Goal: Task Accomplishment & Management: Complete application form

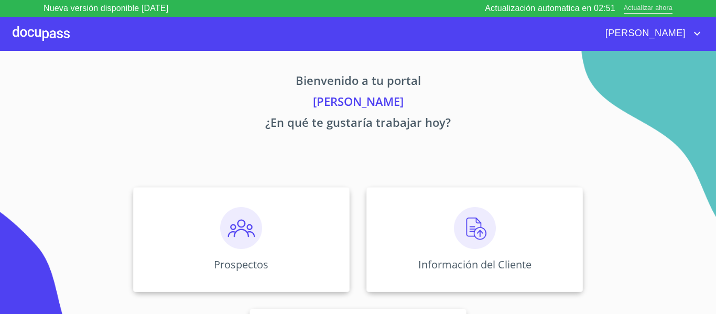
click at [648, 9] on span "Actualizar ahora" at bounding box center [648, 8] width 49 height 11
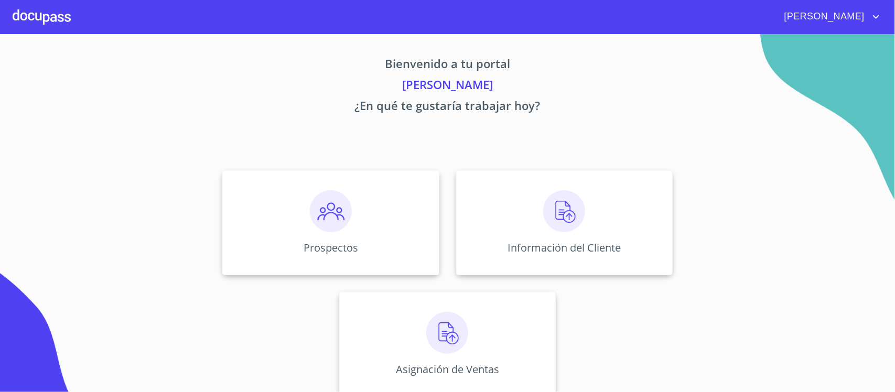
click at [248, 74] on p "Bienvenido a tu portal" at bounding box center [448, 65] width 646 height 21
drag, startPoint x: 405, startPoint y: 84, endPoint x: 488, endPoint y: 82, distance: 82.9
click at [488, 82] on p "[PERSON_NAME]" at bounding box center [448, 86] width 646 height 21
click at [652, 136] on div "Bienvenido a tu portal [PERSON_NAME] ¿En qué te gustaría trabajar [DATE]? Prosp…" at bounding box center [447, 218] width 671 height 369
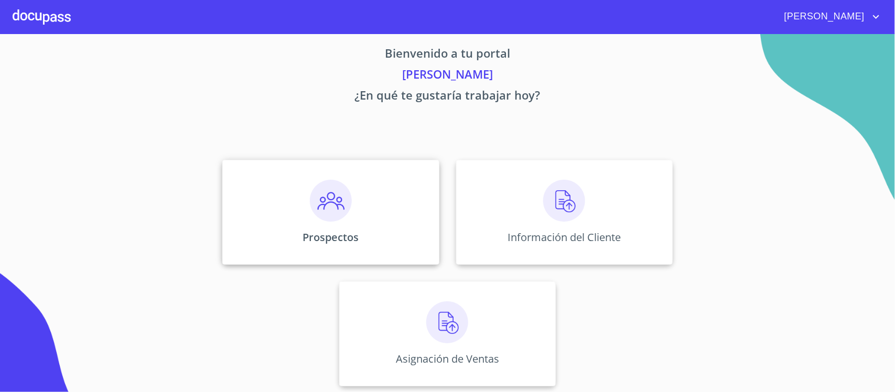
scroll to position [13, 0]
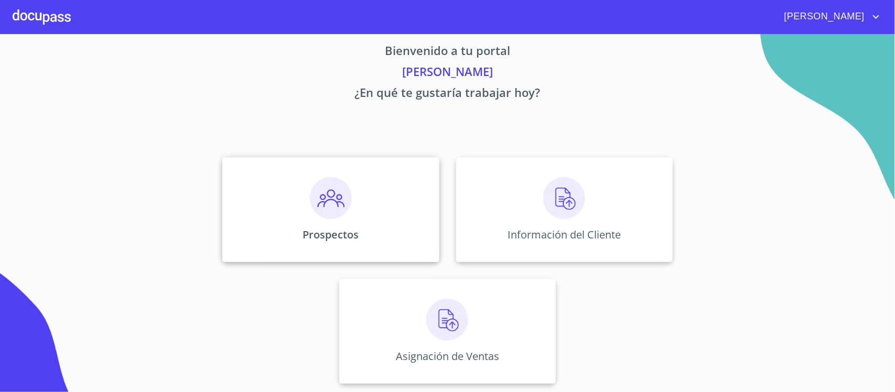
click at [324, 199] on img at bounding box center [331, 198] width 42 height 42
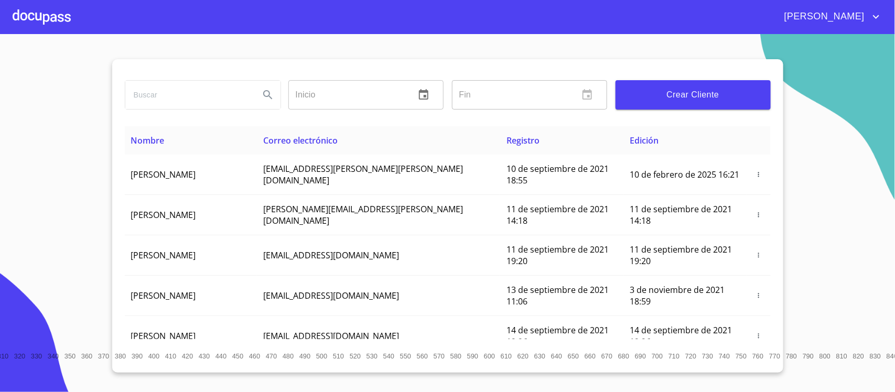
click at [233, 100] on input "search" at bounding box center [188, 95] width 126 height 28
click at [262, 93] on icon "Search" at bounding box center [268, 95] width 13 height 13
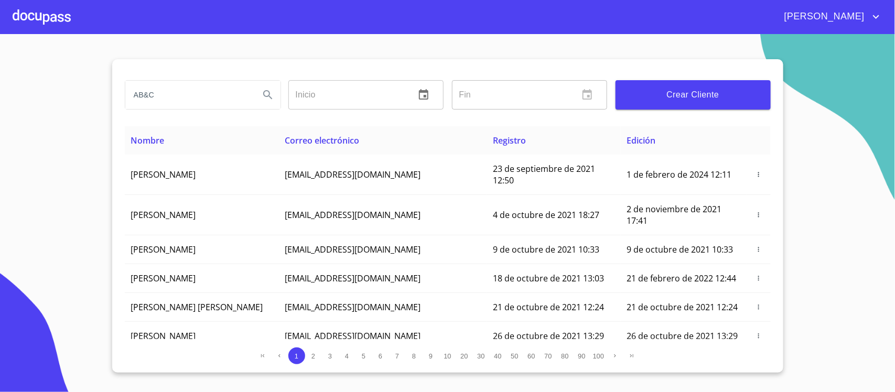
click at [188, 81] on input "AB&C" at bounding box center [188, 95] width 126 height 28
click at [265, 95] on icon "Search" at bounding box center [268, 95] width 13 height 13
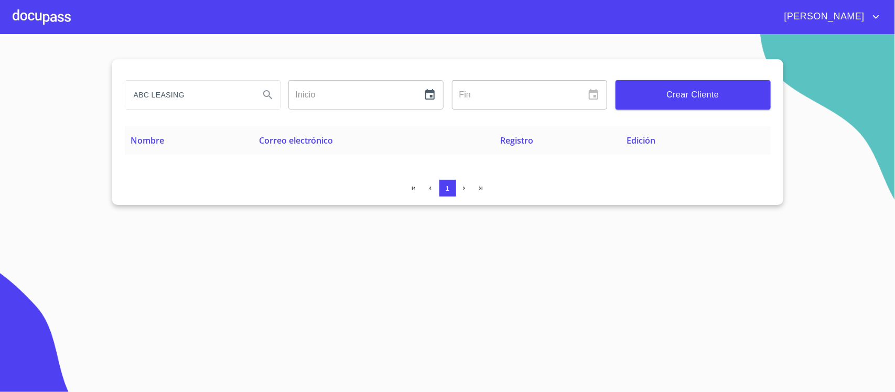
drag, startPoint x: 206, startPoint y: 95, endPoint x: 101, endPoint y: 96, distance: 104.9
click at [101, 96] on section "ABC LEASING Inicio ​ Fin ​ Crear Cliente Nombre Correo electrónico Registro Edi…" at bounding box center [447, 213] width 895 height 358
type input "LEASING"
click at [268, 99] on icon "Search" at bounding box center [268, 95] width 13 height 13
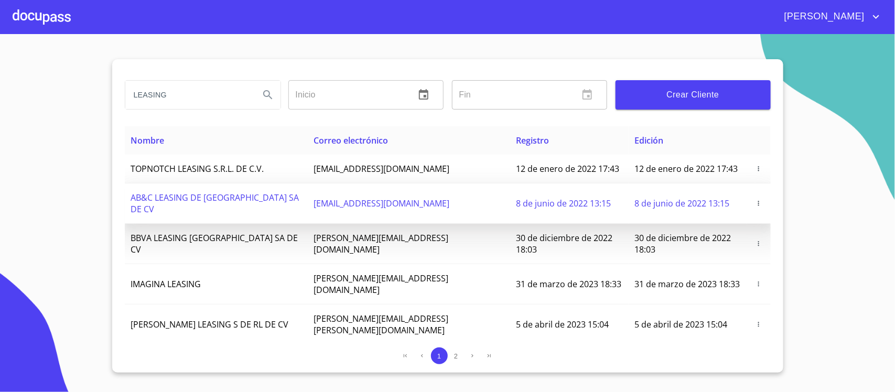
click at [208, 196] on span "AB&C LEASING DE [GEOGRAPHIC_DATA] SA DE CV" at bounding box center [215, 203] width 168 height 23
click at [755, 200] on icon "button" at bounding box center [758, 203] width 7 height 7
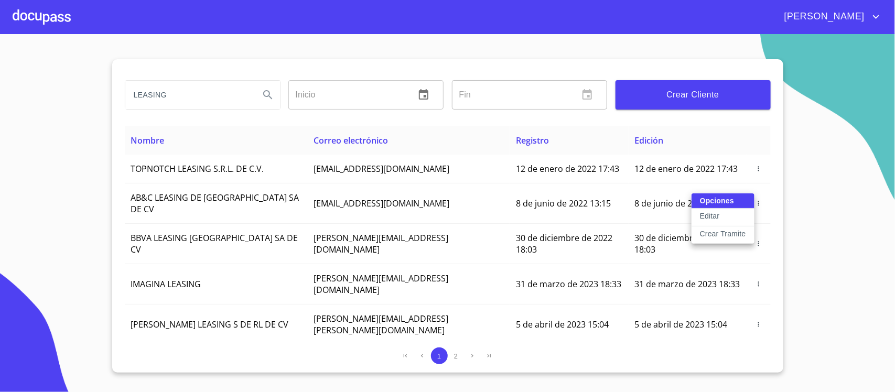
click at [718, 232] on p "Crear Tramite" at bounding box center [723, 234] width 46 height 10
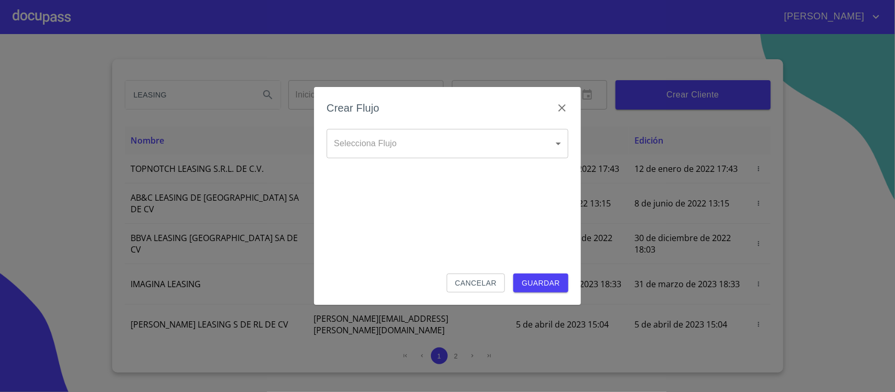
click at [519, 147] on body "[PERSON_NAME] Inicio ​ Fin ​ Crear Cliente Nombre Correo electrónico Registro E…" at bounding box center [447, 196] width 895 height 392
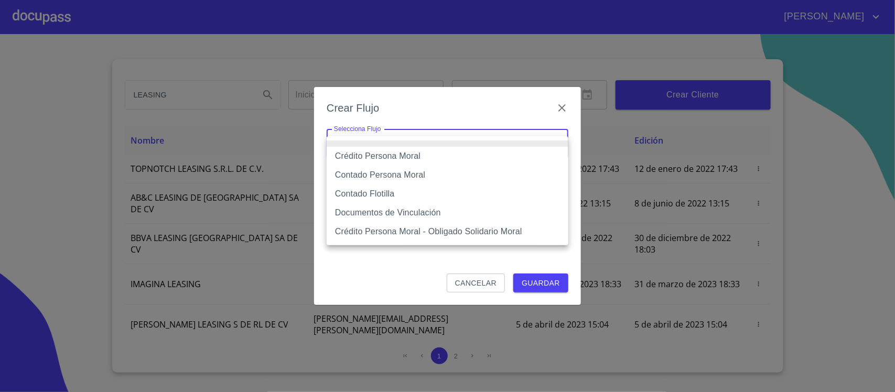
click at [376, 174] on li "Contado Persona Moral" at bounding box center [448, 175] width 242 height 19
type input "6112cf9d60c1d0a048e62677"
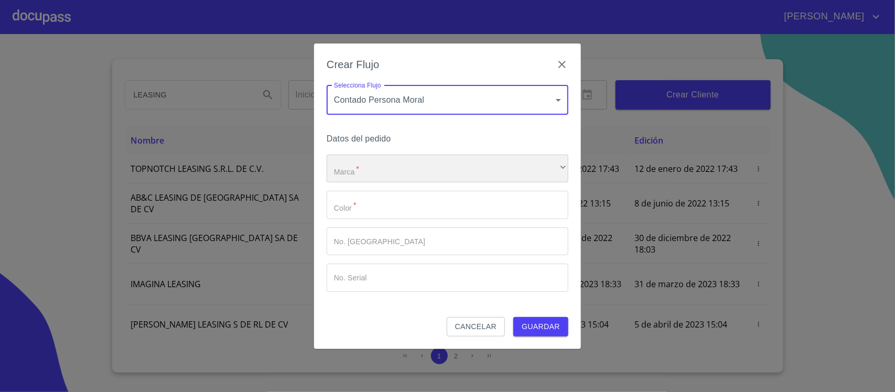
click at [375, 169] on div "​" at bounding box center [448, 169] width 242 height 28
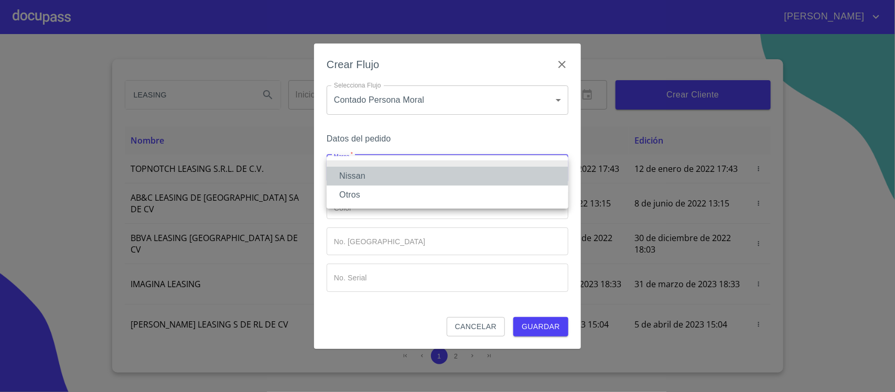
click at [362, 174] on li "Nissan" at bounding box center [448, 176] width 242 height 19
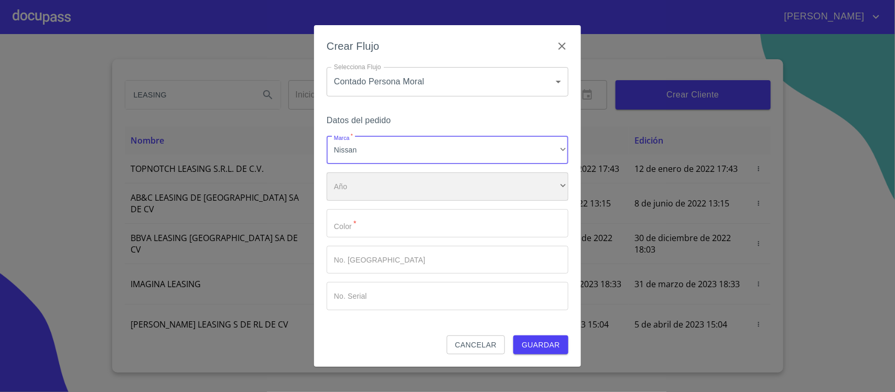
click at [362, 182] on div "​" at bounding box center [448, 187] width 242 height 28
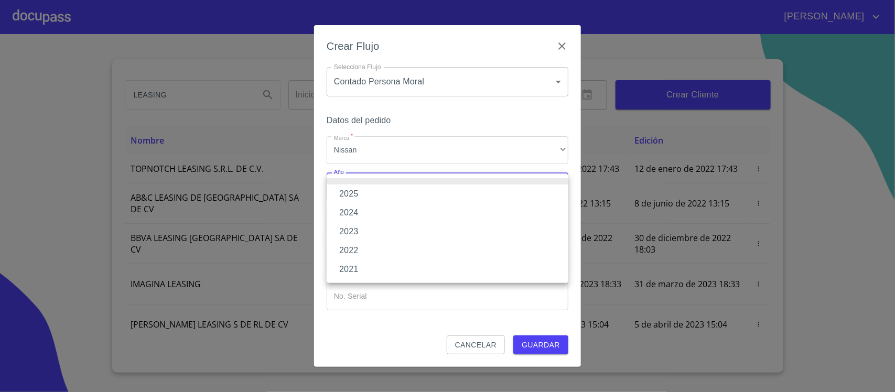
click at [360, 187] on li "2025" at bounding box center [448, 194] width 242 height 19
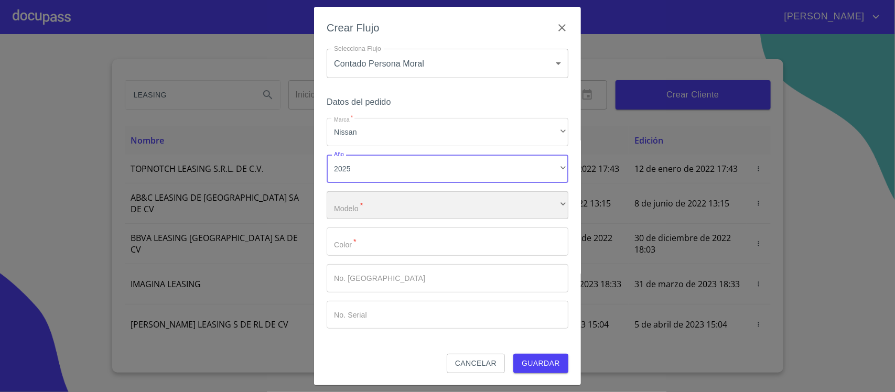
click at [360, 202] on div "​" at bounding box center [448, 205] width 242 height 28
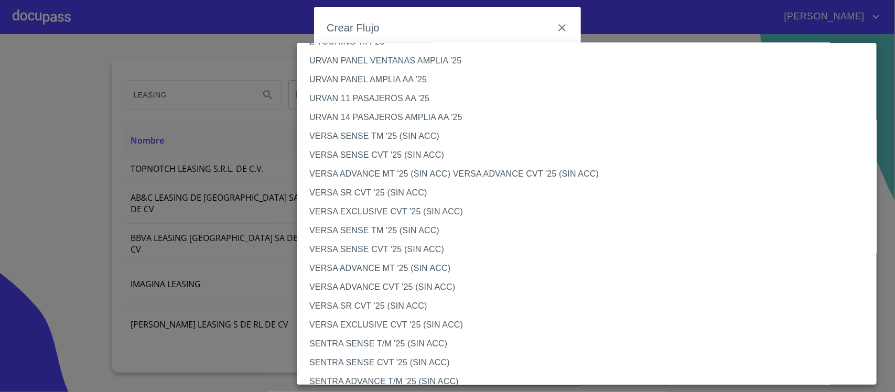
scroll to position [328, 0]
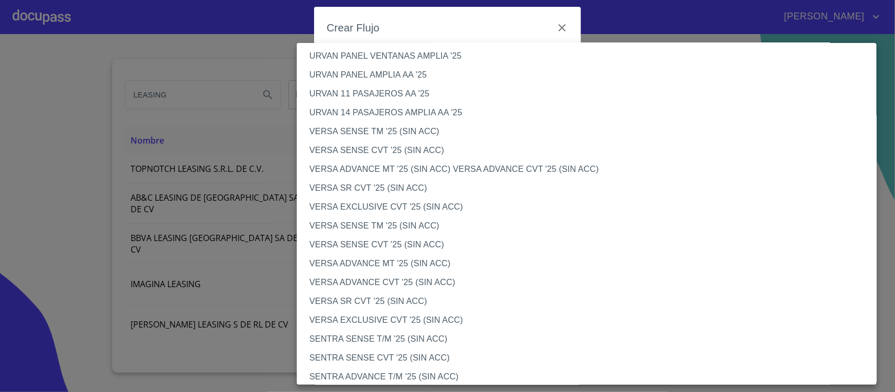
click at [392, 108] on li "URVAN 14 PASAJEROS AMPLIA AA '25" at bounding box center [592, 112] width 590 height 19
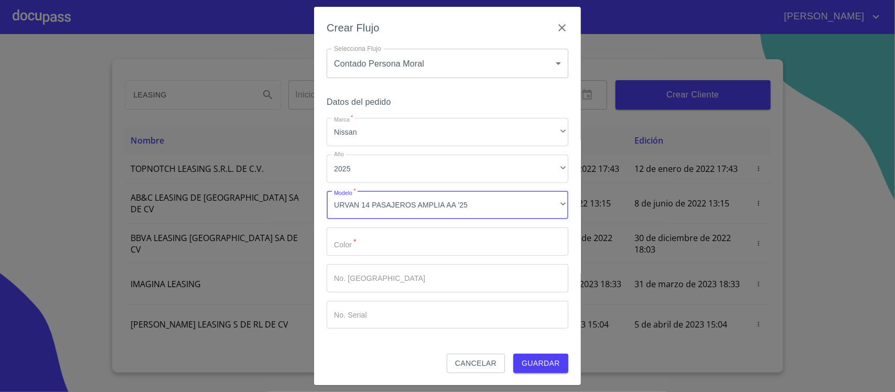
click at [378, 243] on input "Marca   *" at bounding box center [448, 242] width 242 height 28
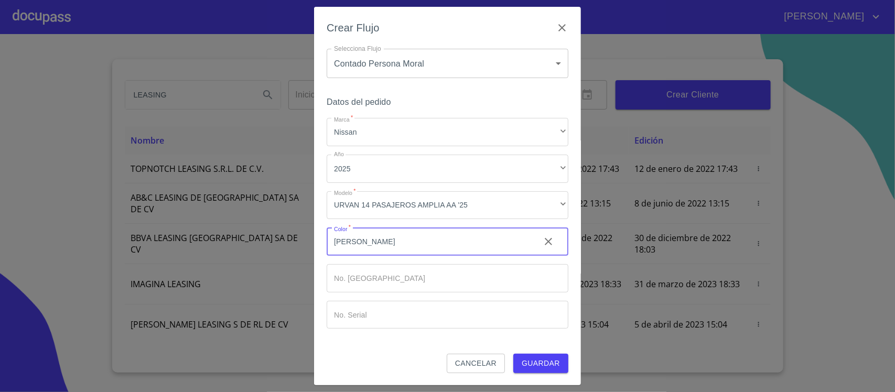
type input "[PERSON_NAME]"
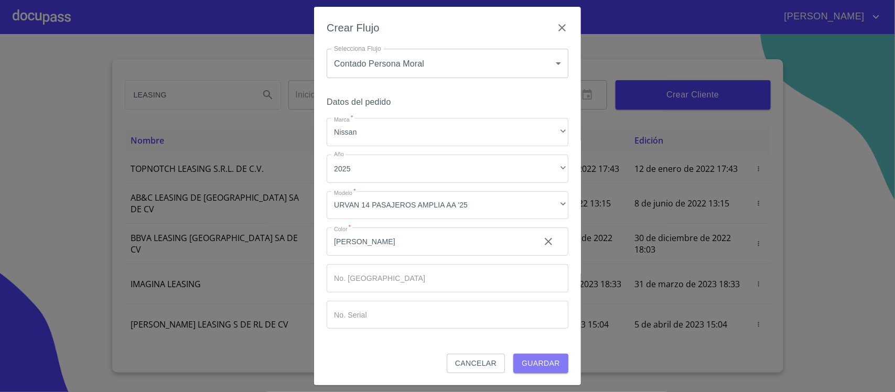
click at [523, 359] on span "Guardar" at bounding box center [541, 363] width 38 height 13
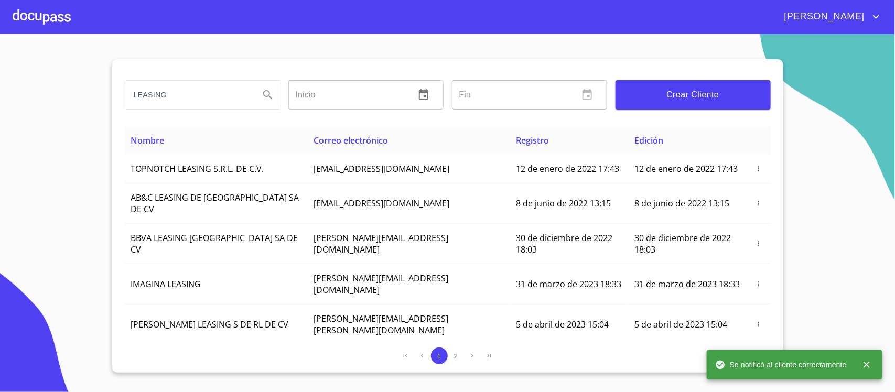
click at [21, 16] on div at bounding box center [42, 17] width 58 height 34
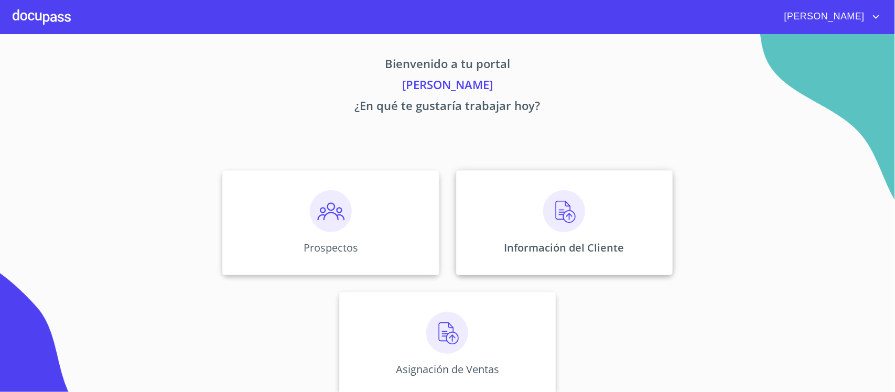
click at [543, 222] on img at bounding box center [564, 211] width 42 height 42
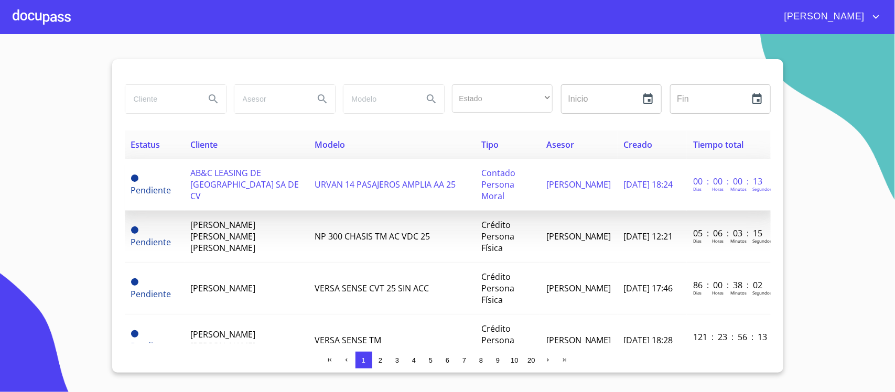
click at [367, 201] on td "URVAN 14 PASAJEROS AMPLIA AA 25" at bounding box center [391, 185] width 167 height 52
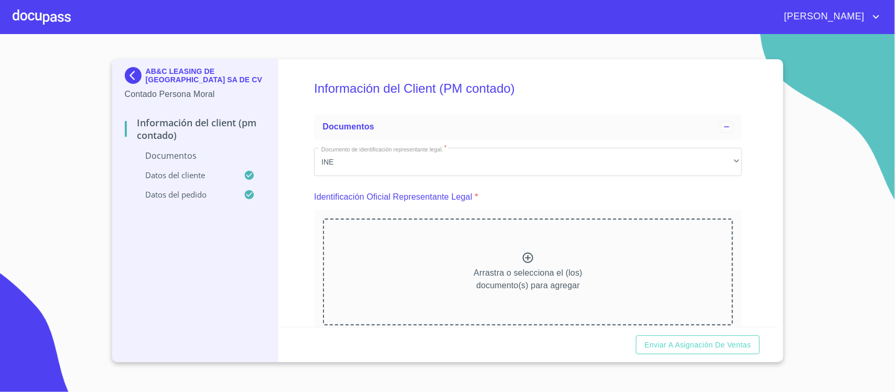
scroll to position [66, 0]
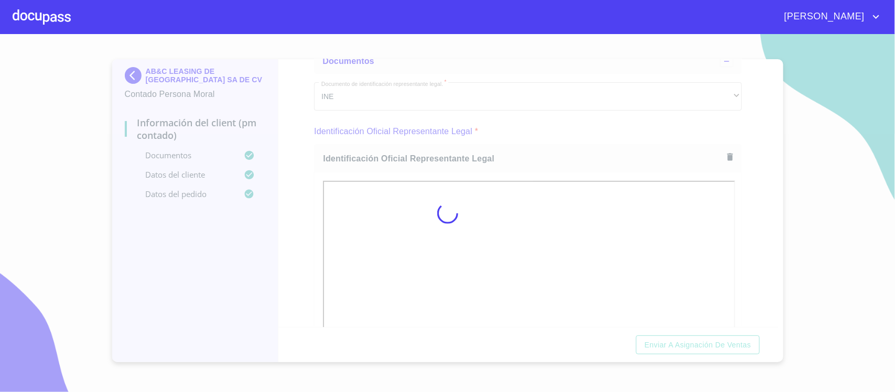
click at [753, 156] on div at bounding box center [447, 213] width 895 height 358
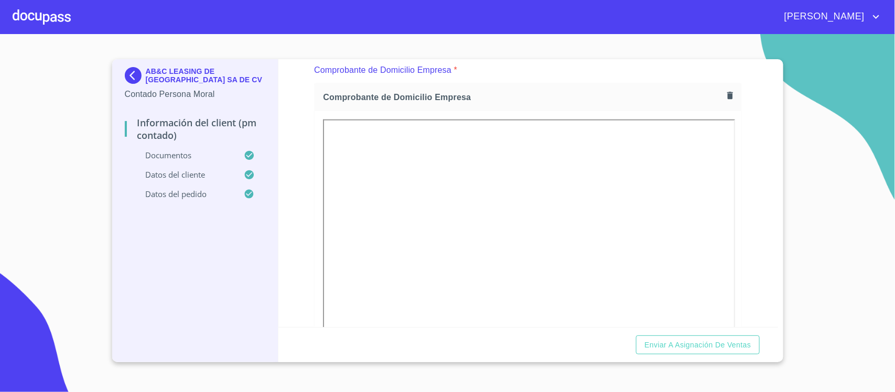
scroll to position [590, 0]
click at [727, 100] on icon "button" at bounding box center [730, 98] width 6 height 7
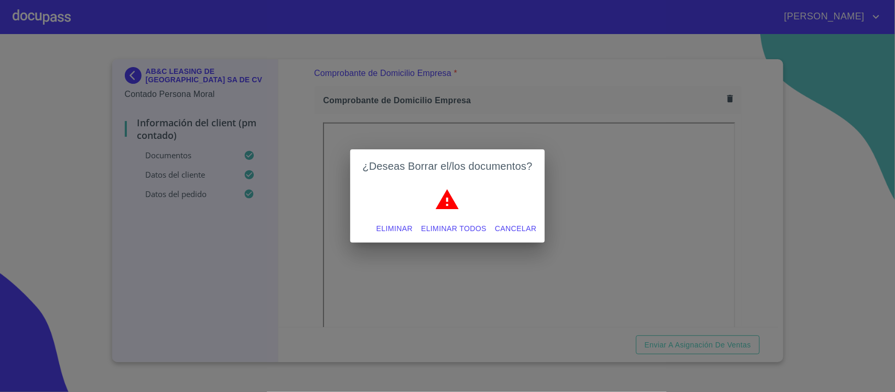
click at [433, 229] on span "Eliminar todos" at bounding box center [454, 228] width 66 height 13
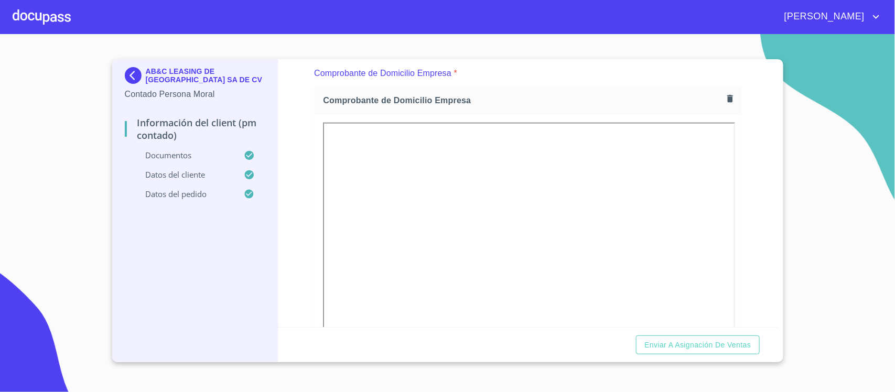
click at [741, 179] on div "Información del Client (PM contado) Documentos Documento de identificación repr…" at bounding box center [528, 193] width 500 height 268
click at [748, 177] on div "Información del Client (PM contado) Documentos Documento de identificación repr…" at bounding box center [528, 193] width 500 height 268
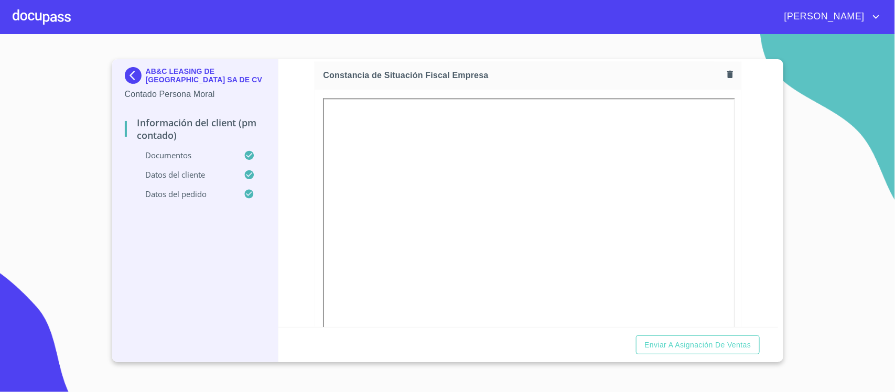
scroll to position [1049, 0]
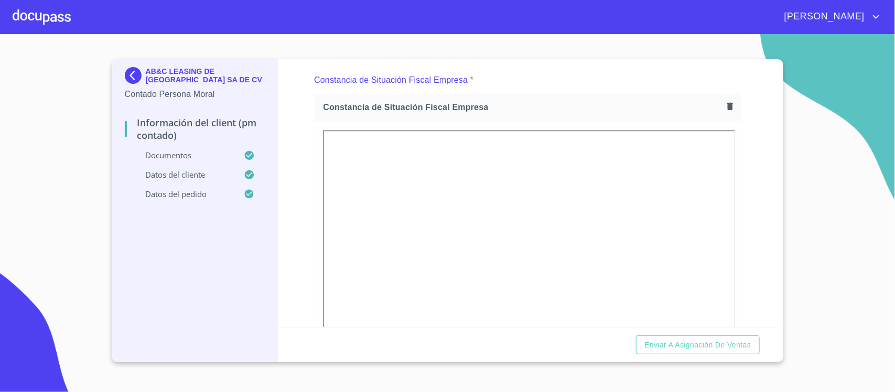
click at [727, 106] on icon "button" at bounding box center [730, 105] width 6 height 7
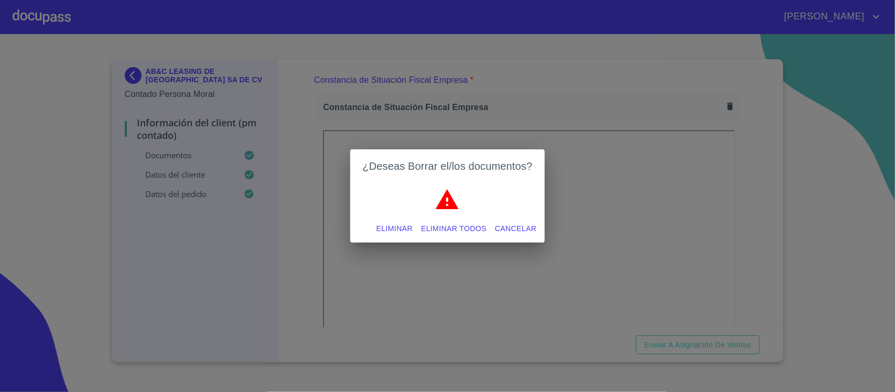
click at [447, 229] on span "Eliminar todos" at bounding box center [454, 228] width 66 height 13
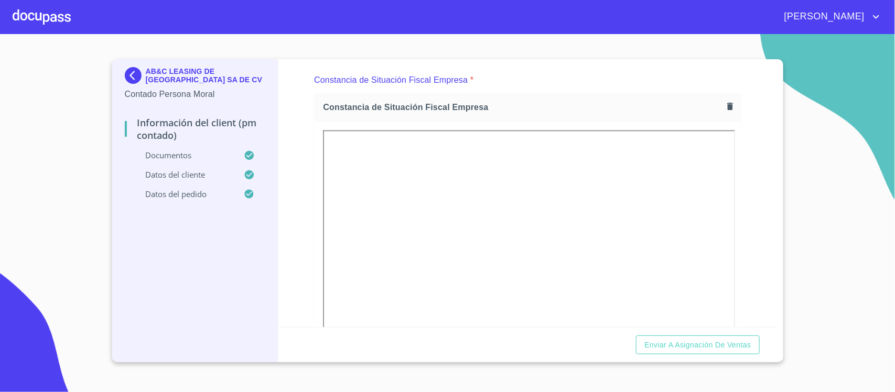
click at [746, 167] on div "Información del Client (PM contado) Documentos Documento de identificación repr…" at bounding box center [528, 193] width 500 height 268
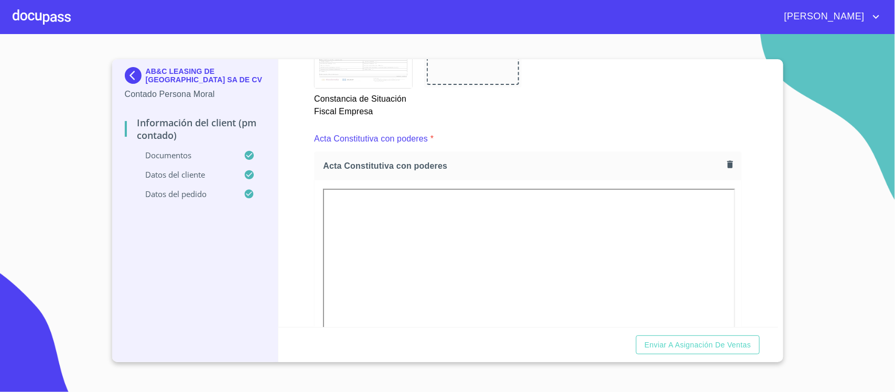
scroll to position [1442, 0]
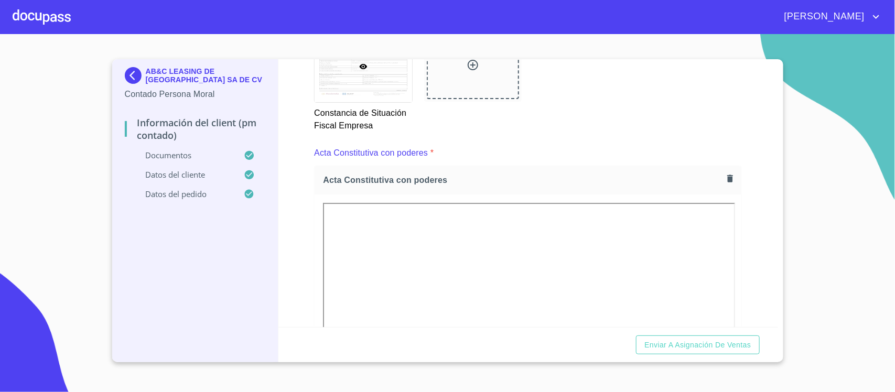
click at [727, 177] on icon "button" at bounding box center [730, 178] width 6 height 7
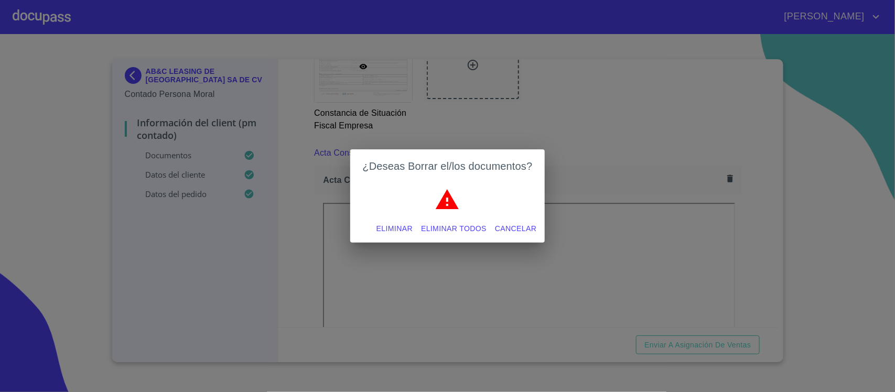
click at [435, 229] on span "Eliminar todos" at bounding box center [454, 228] width 66 height 13
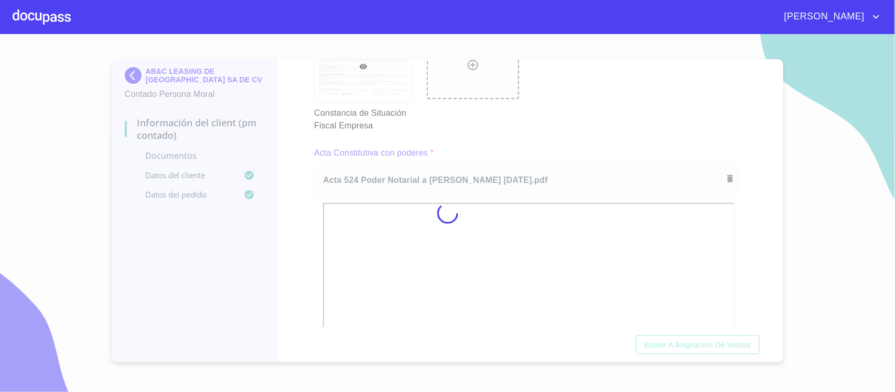
click at [750, 202] on div at bounding box center [447, 213] width 895 height 358
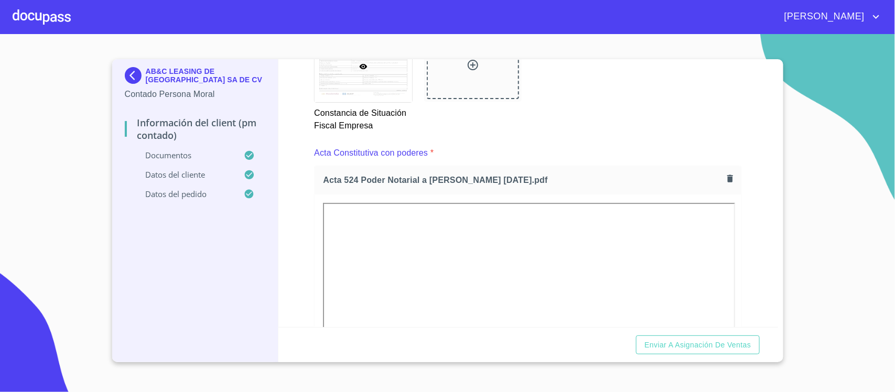
click at [750, 202] on div "Información del Client (PM contado) Documentos Documento de identificación repr…" at bounding box center [528, 193] width 500 height 268
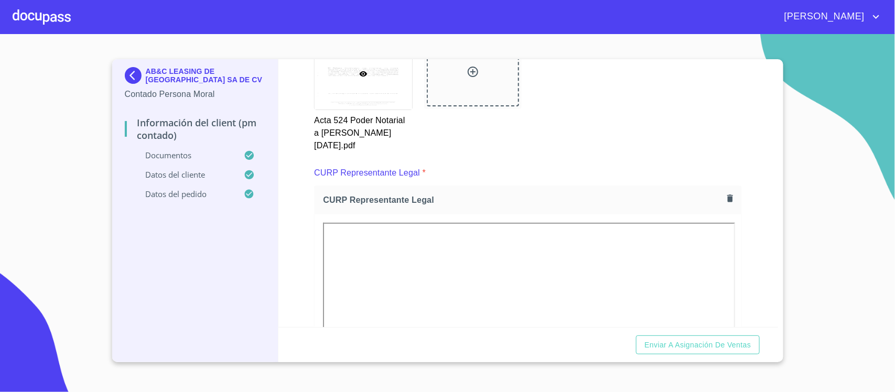
scroll to position [1966, 0]
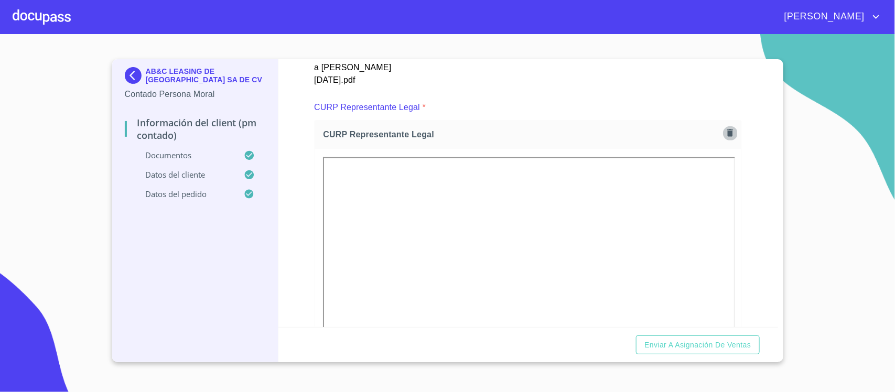
click at [725, 130] on icon "button" at bounding box center [730, 133] width 10 height 10
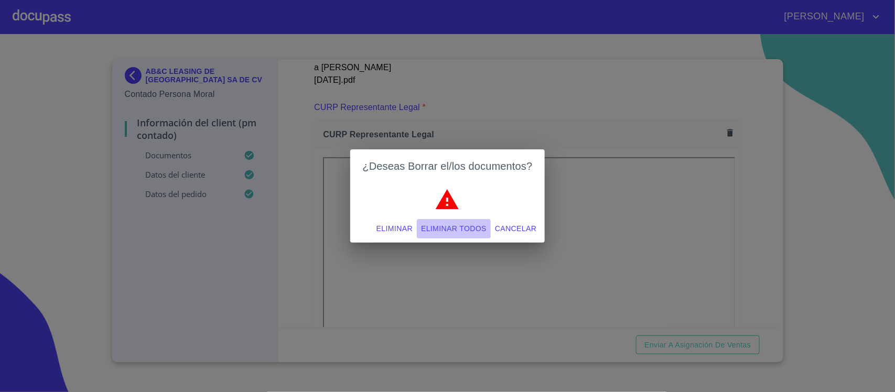
click at [441, 226] on span "Eliminar todos" at bounding box center [454, 228] width 66 height 13
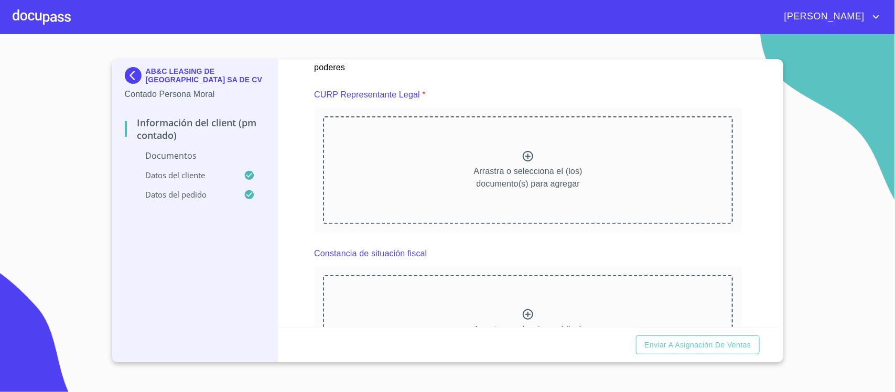
click at [746, 174] on div "Información del Client (PM contado) Documentos Documento de identificación repr…" at bounding box center [528, 193] width 500 height 268
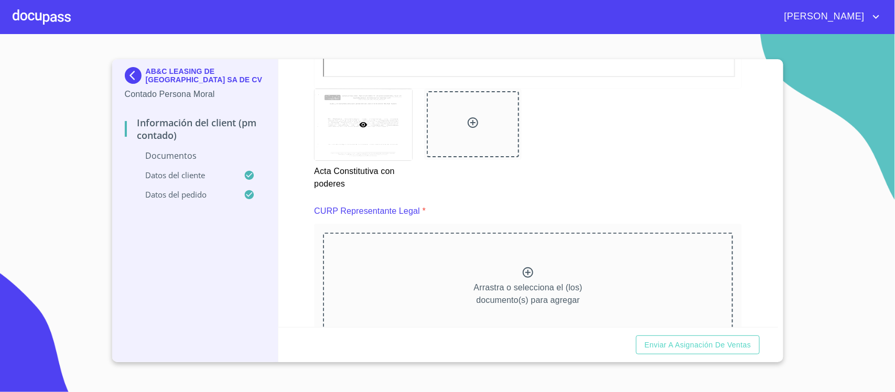
scroll to position [1883, 0]
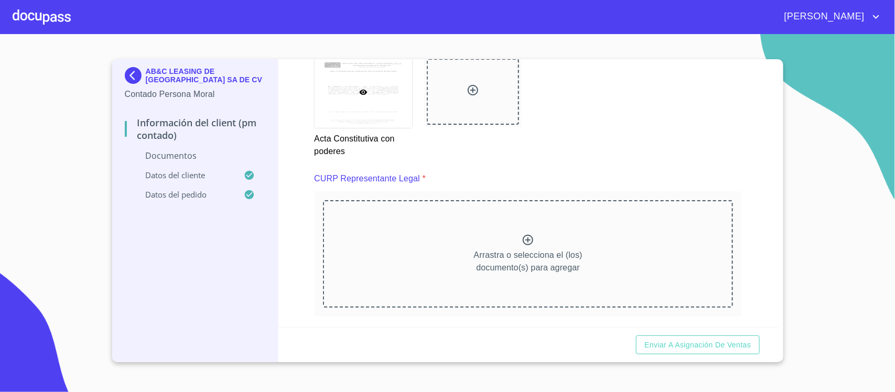
click at [622, 140] on div "Acta Constitutiva con poderes" at bounding box center [528, 107] width 440 height 115
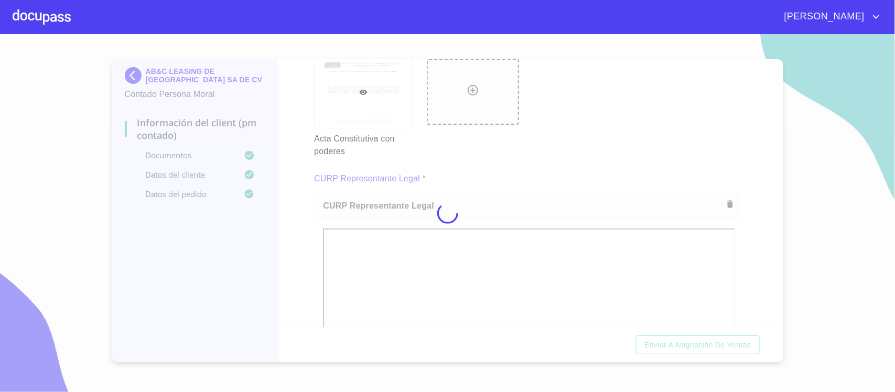
click at [742, 179] on div at bounding box center [447, 213] width 895 height 358
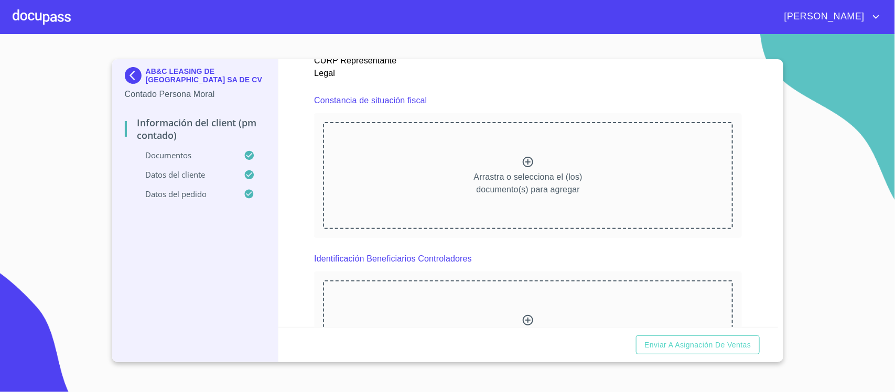
scroll to position [2407, 0]
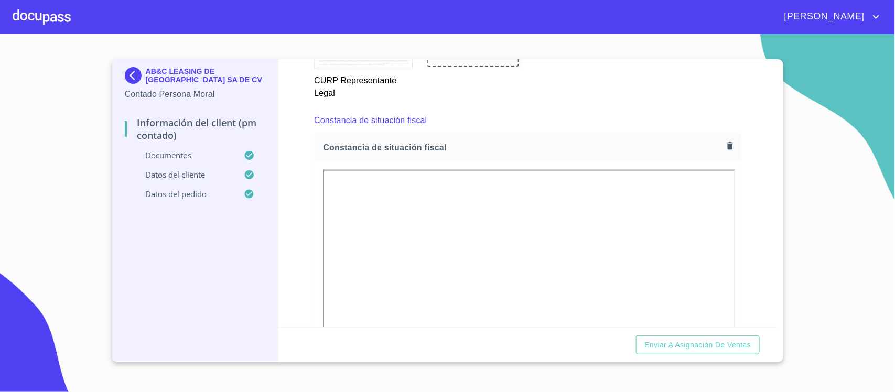
click at [747, 221] on div "Información del Client (PM contado) Documentos Documento de identificación repr…" at bounding box center [528, 193] width 500 height 268
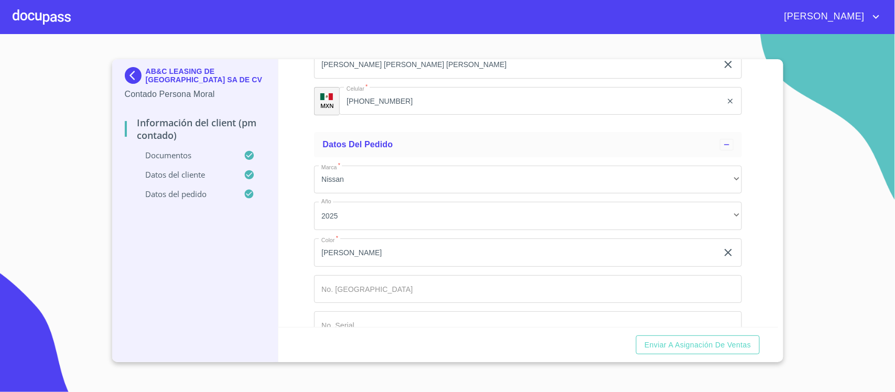
scroll to position [3545, 0]
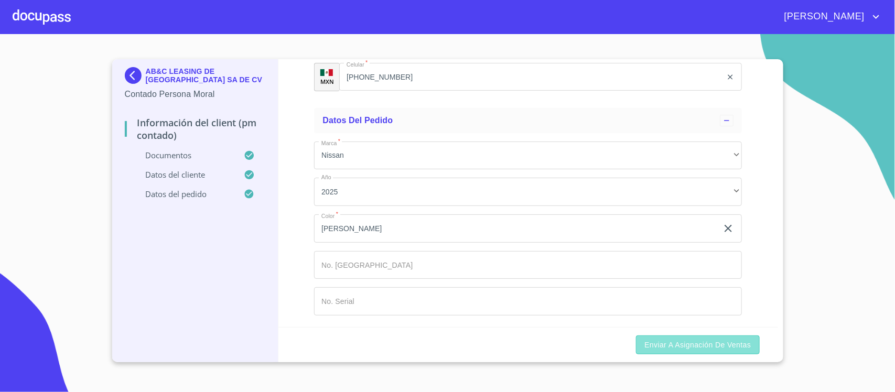
click at [697, 343] on span "Enviar a Asignación de Ventas" at bounding box center [697, 345] width 106 height 13
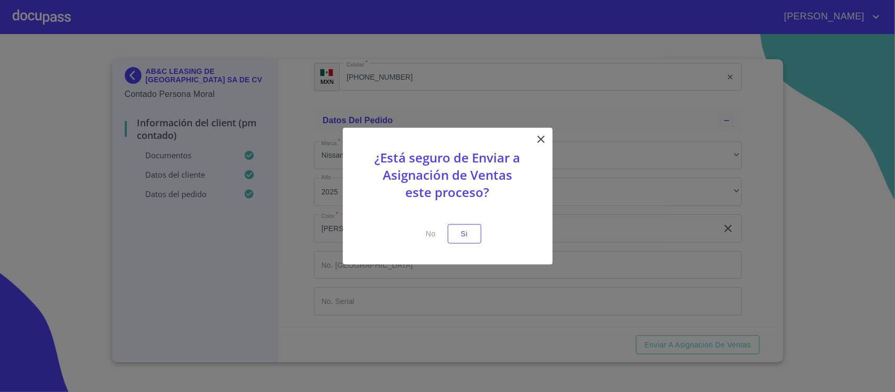
drag, startPoint x: 467, startPoint y: 234, endPoint x: 251, endPoint y: 261, distance: 218.2
click at [719, 231] on div "¿Está seguro de Enviar a Asignación de Ventas este proceso? No Si" at bounding box center [447, 196] width 895 height 392
click at [431, 231] on span "No" at bounding box center [430, 234] width 25 height 13
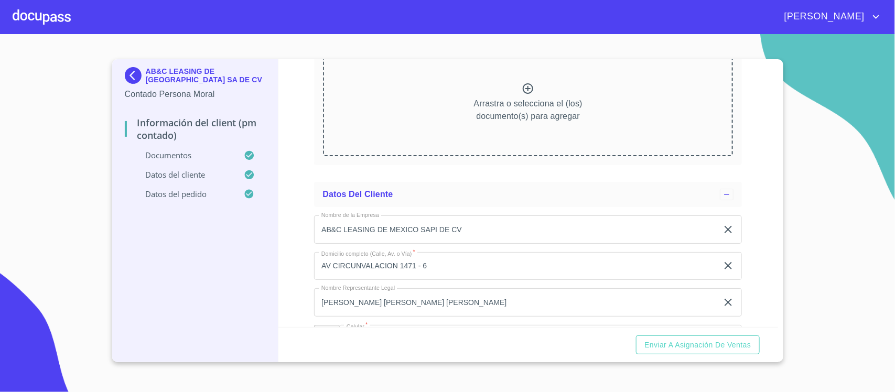
scroll to position [3349, 0]
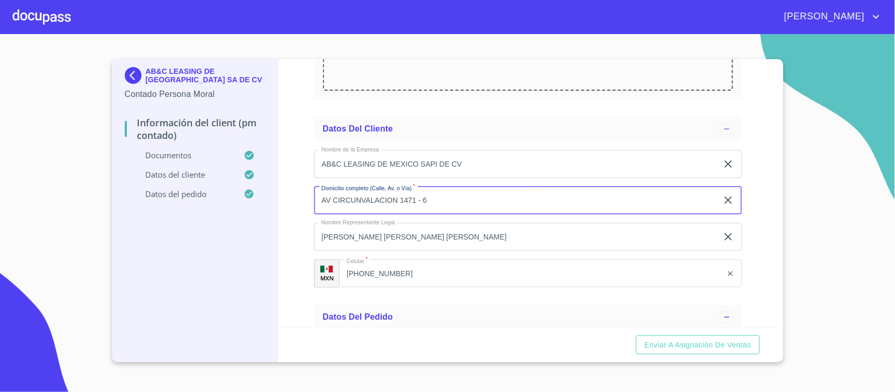
drag, startPoint x: 459, startPoint y: 201, endPoint x: 308, endPoint y: 201, distance: 151.0
click at [308, 201] on div "Información del Client (PM contado) Documentos Documento de identificación repr…" at bounding box center [528, 193] width 500 height 268
click at [508, 197] on input "[STREET_ADDRESS]" at bounding box center [516, 201] width 404 height 28
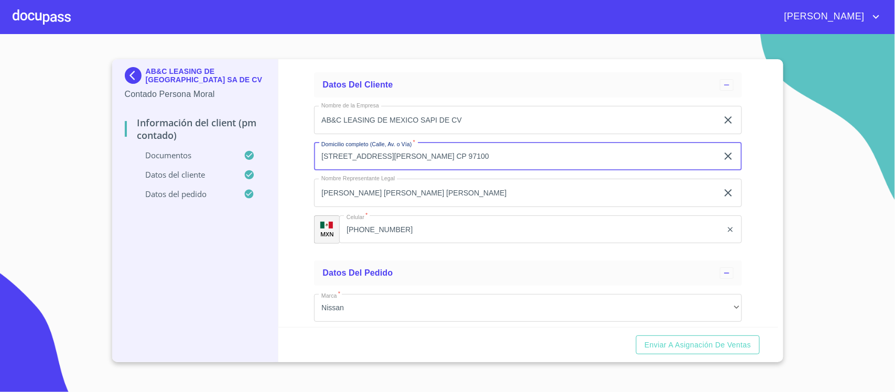
scroll to position [3414, 0]
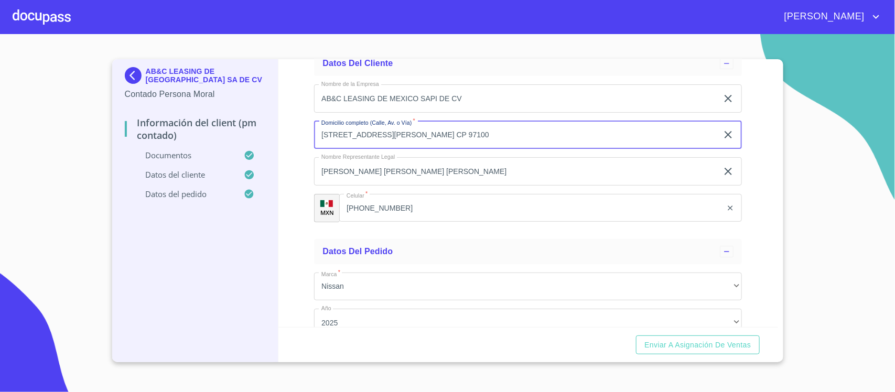
type input "[STREET_ADDRESS][PERSON_NAME] CP 97100"
drag, startPoint x: 504, startPoint y: 171, endPoint x: 309, endPoint y: 180, distance: 195.3
click at [309, 180] on div "Información del Client (PM contado) Documentos Documento de identificación repr…" at bounding box center [528, 193] width 500 height 268
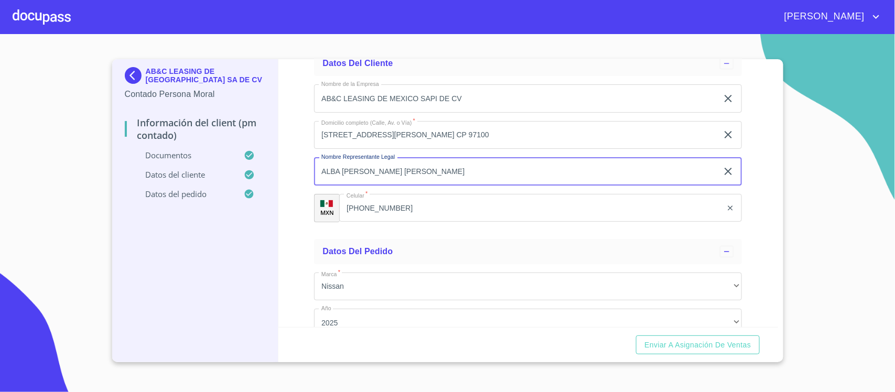
type input "ALBA [PERSON_NAME] [PERSON_NAME]"
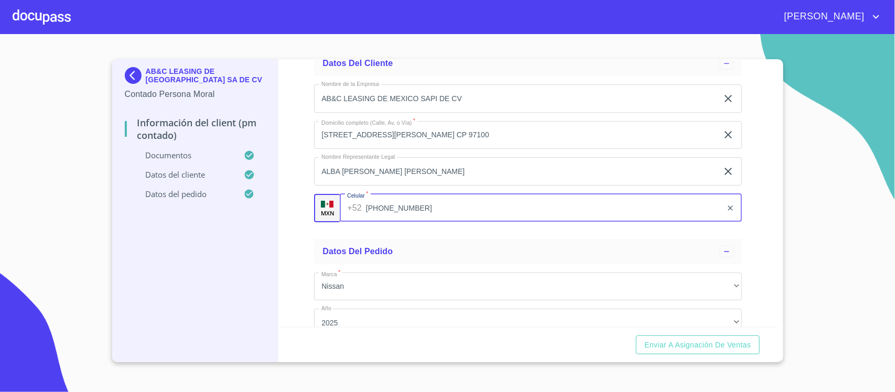
drag, startPoint x: 403, startPoint y: 208, endPoint x: 335, endPoint y: 206, distance: 68.2
click at [335, 206] on div "MXN Celular   * [PHONE_NUMBER] ​" at bounding box center [528, 208] width 428 height 28
drag, startPoint x: 439, startPoint y: 208, endPoint x: 331, endPoint y: 210, distance: 108.6
click at [331, 210] on div "MXN Celular   * [PHONE_NUMBER] ​" at bounding box center [528, 208] width 428 height 28
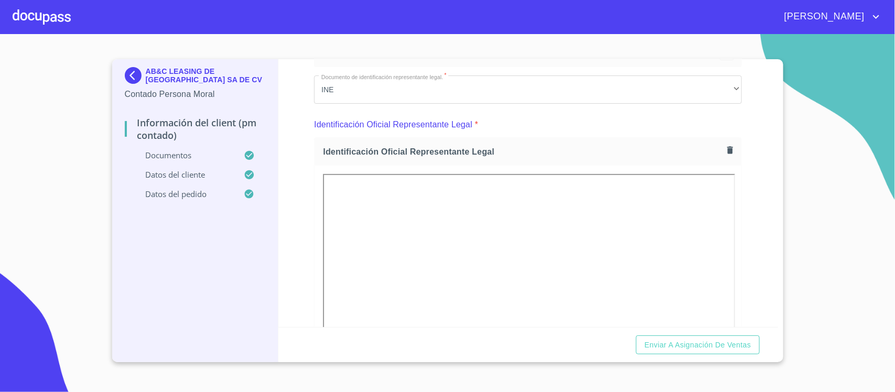
scroll to position [0, 0]
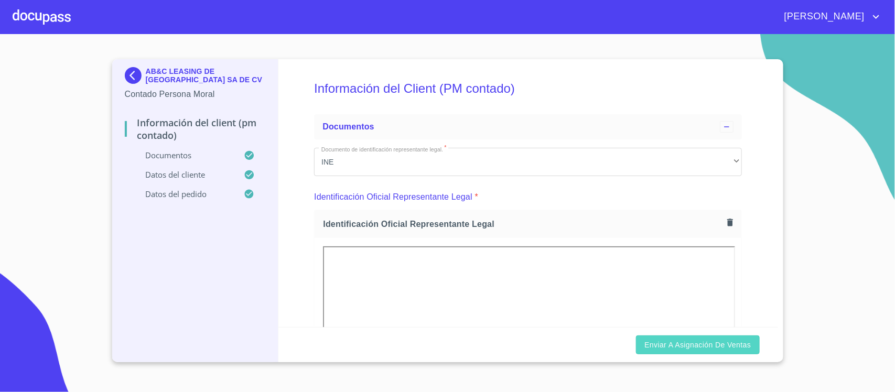
type input "[PHONE_NUMBER]"
click at [687, 346] on span "Enviar a Asignación de Ventas" at bounding box center [697, 345] width 106 height 13
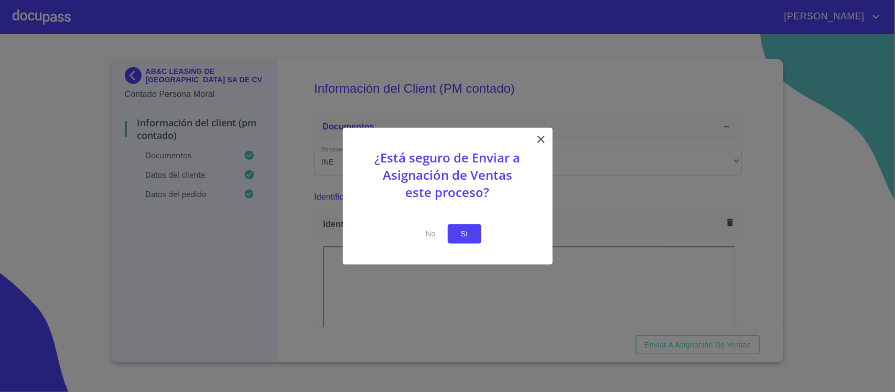
click at [467, 236] on span "Si" at bounding box center [464, 234] width 17 height 13
